Goal: Find specific page/section: Find specific page/section

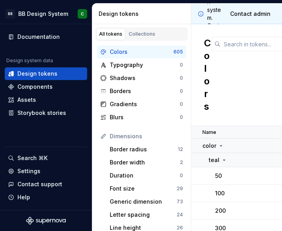
scroll to position [861, 0]
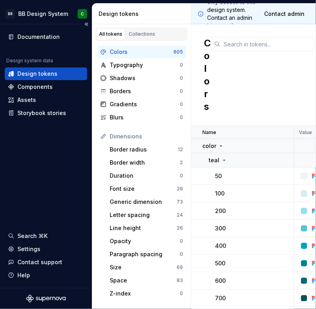
click at [64, 76] on div "Design tokens" at bounding box center [46, 74] width 76 height 8
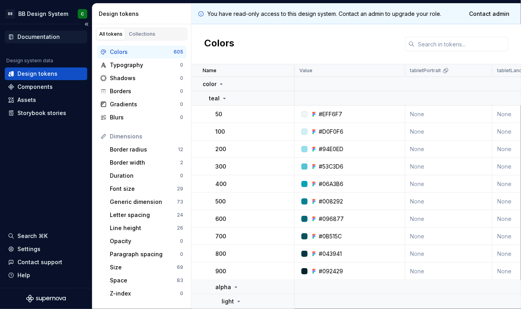
click at [53, 38] on div "Documentation" at bounding box center [38, 37] width 42 height 8
type textarea "*"
